Goal: Task Accomplishment & Management: Manage account settings

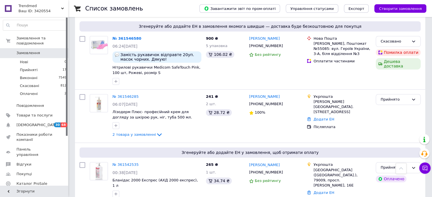
scroll to position [306, 0]
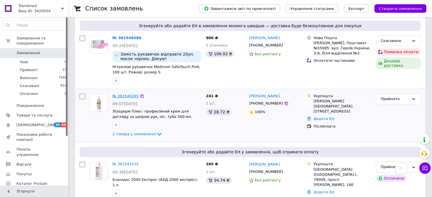
click at [116, 94] on link "№ 361546285" at bounding box center [125, 96] width 26 height 4
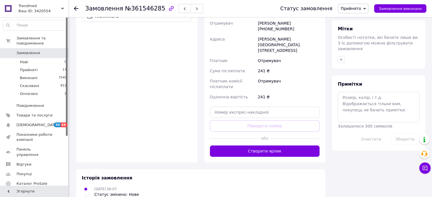
scroll to position [262, 0]
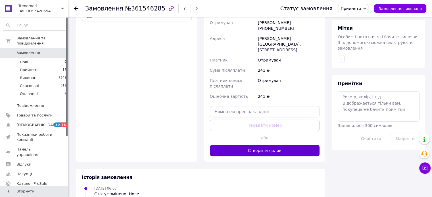
click at [238, 145] on button "Створити ярлик" at bounding box center [265, 150] width 110 height 11
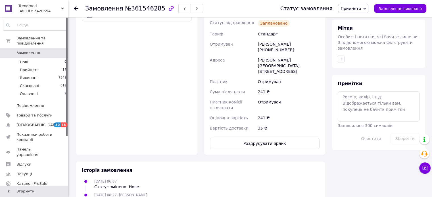
click at [75, 10] on icon at bounding box center [76, 8] width 5 height 5
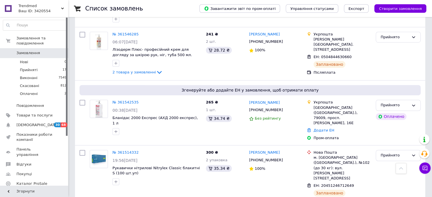
scroll to position [369, 0]
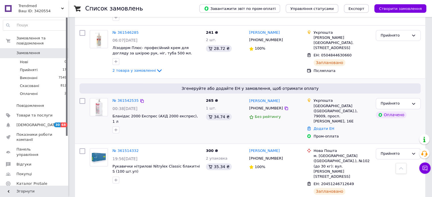
click at [123, 96] on div "№ 361542535 00:38[DATE] Бланідас 2000 Експрес (АХД 2000 експрес), 1 л" at bounding box center [156, 116] width 93 height 40
click at [122, 98] on link "№ 361542535" at bounding box center [125, 100] width 26 height 4
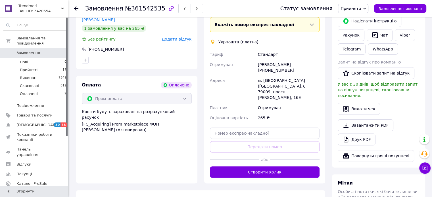
scroll to position [233, 0]
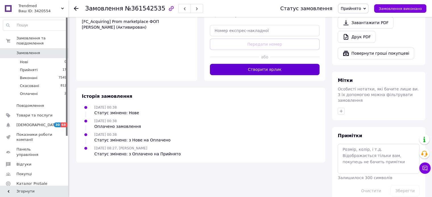
click at [251, 64] on button "Створити ярлик" at bounding box center [265, 69] width 110 height 11
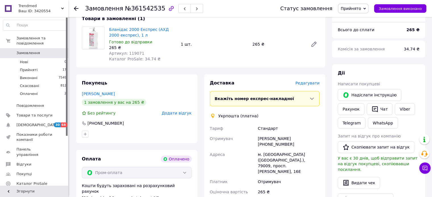
scroll to position [56, 0]
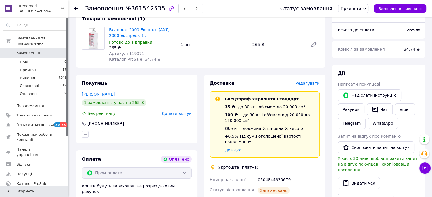
click at [76, 8] on icon at bounding box center [76, 8] width 5 height 5
